Goal: Use online tool/utility

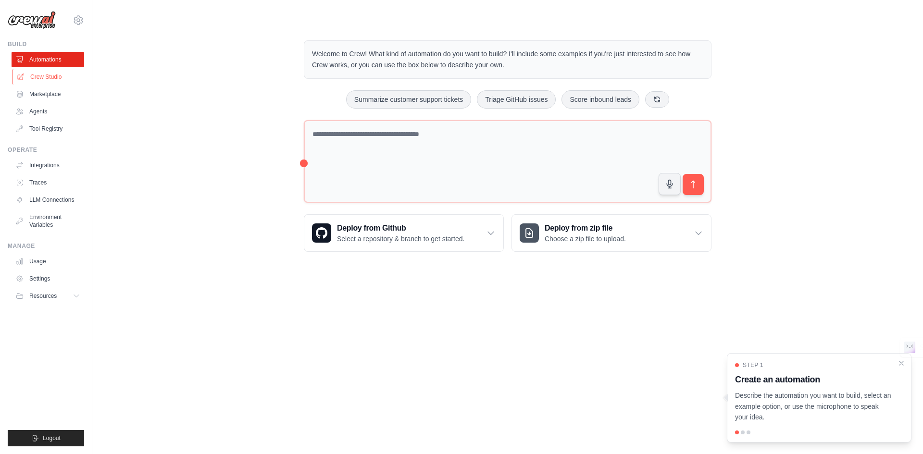
click at [54, 74] on link "Crew Studio" at bounding box center [48, 76] width 73 height 15
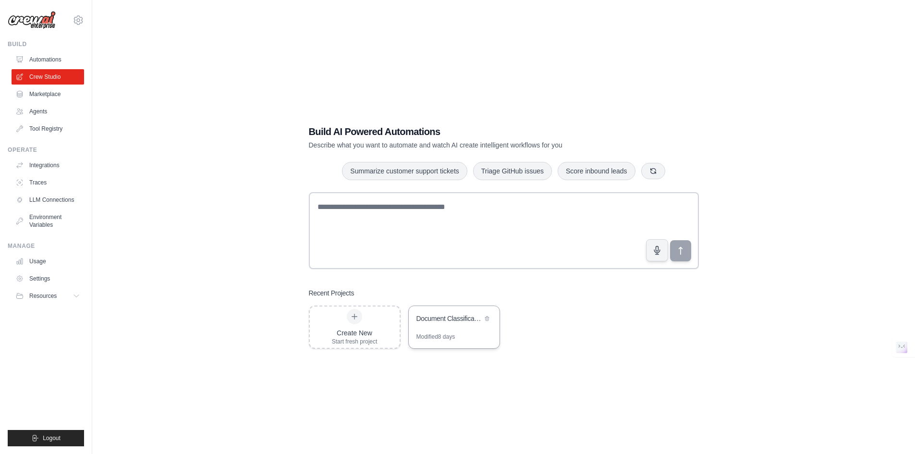
click at [429, 327] on div "Document Classification System Optimizer" at bounding box center [454, 319] width 91 height 27
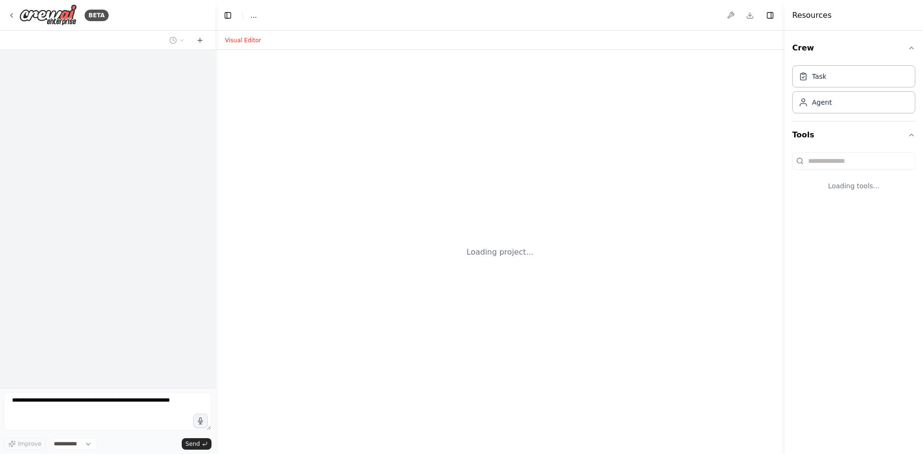
select select "****"
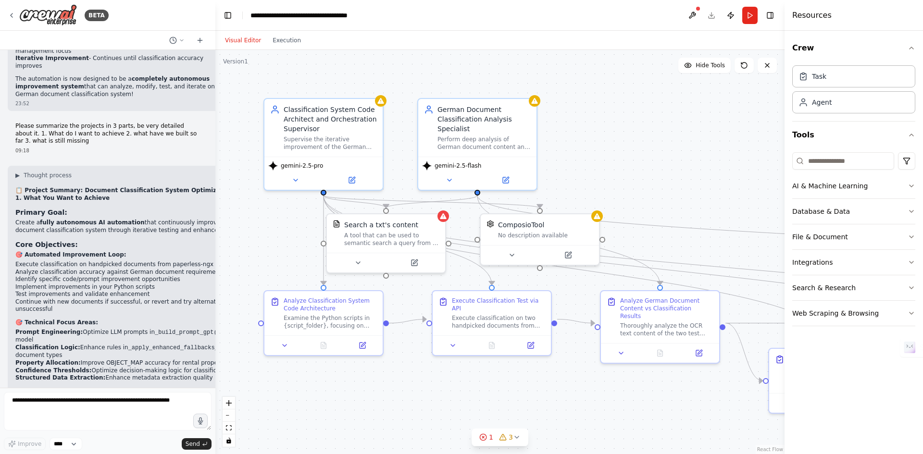
scroll to position [9995, 0]
